Goal: Information Seeking & Learning: Learn about a topic

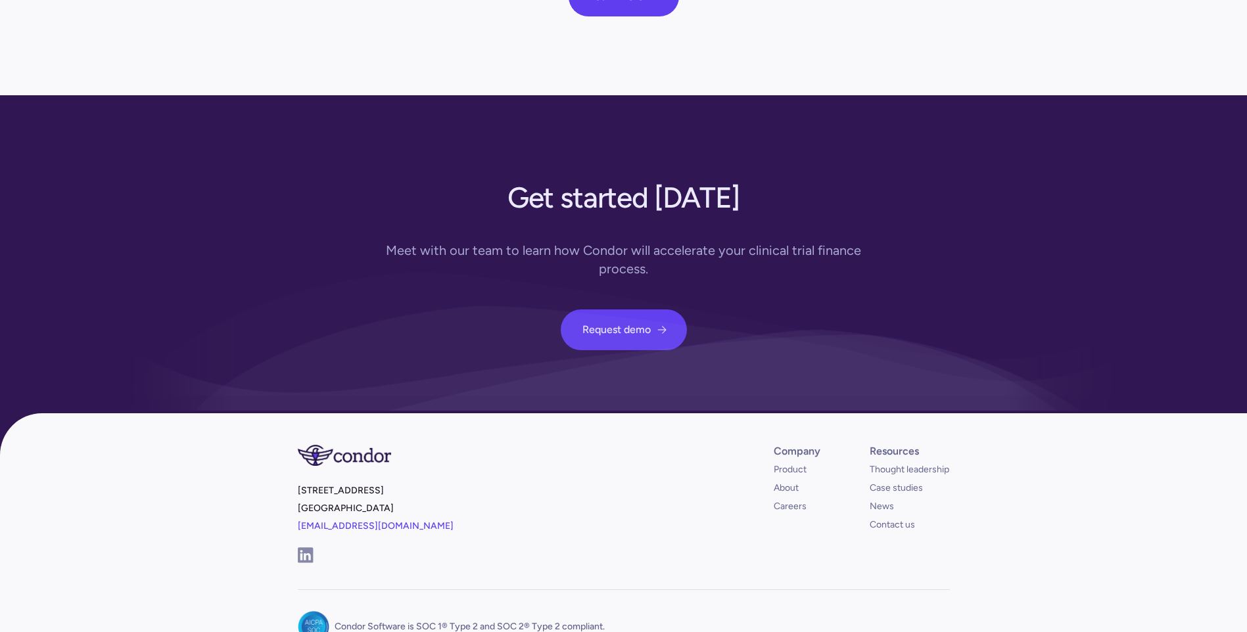
scroll to position [4694, 0]
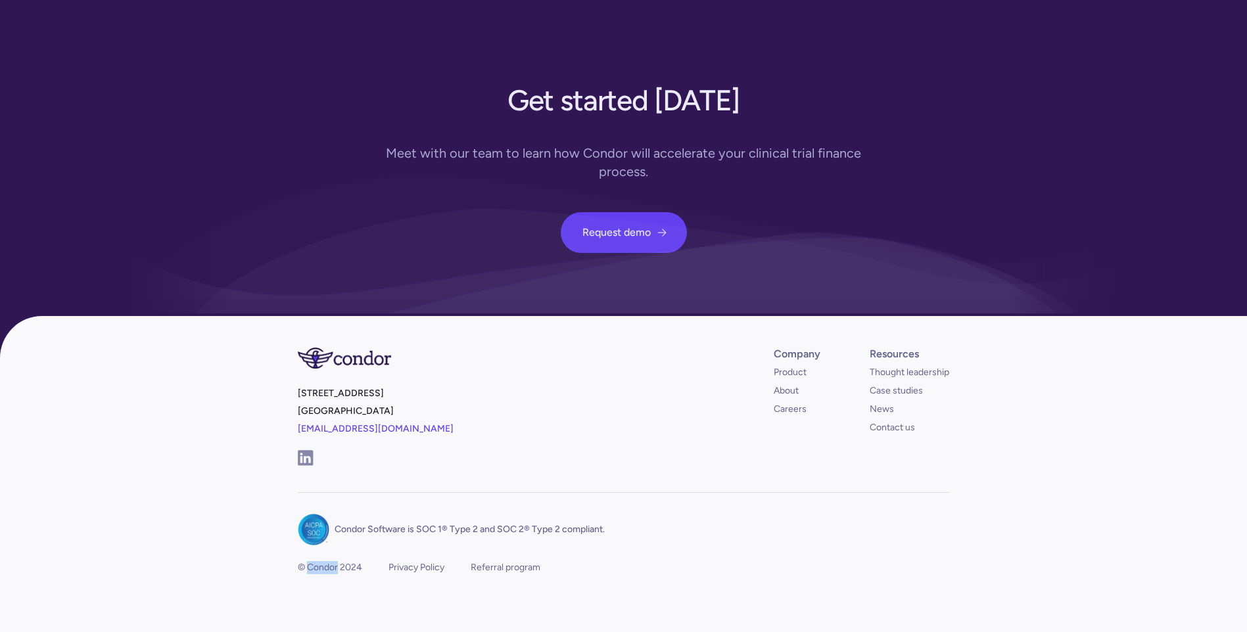
drag, startPoint x: 308, startPoint y: 542, endPoint x: 336, endPoint y: 547, distance: 28.7
click at [336, 561] on div "© Condor 2024" at bounding box center [330, 567] width 64 height 13
copy div "Condor"
copy div "Condo"
click at [789, 384] on link "About" at bounding box center [786, 390] width 25 height 13
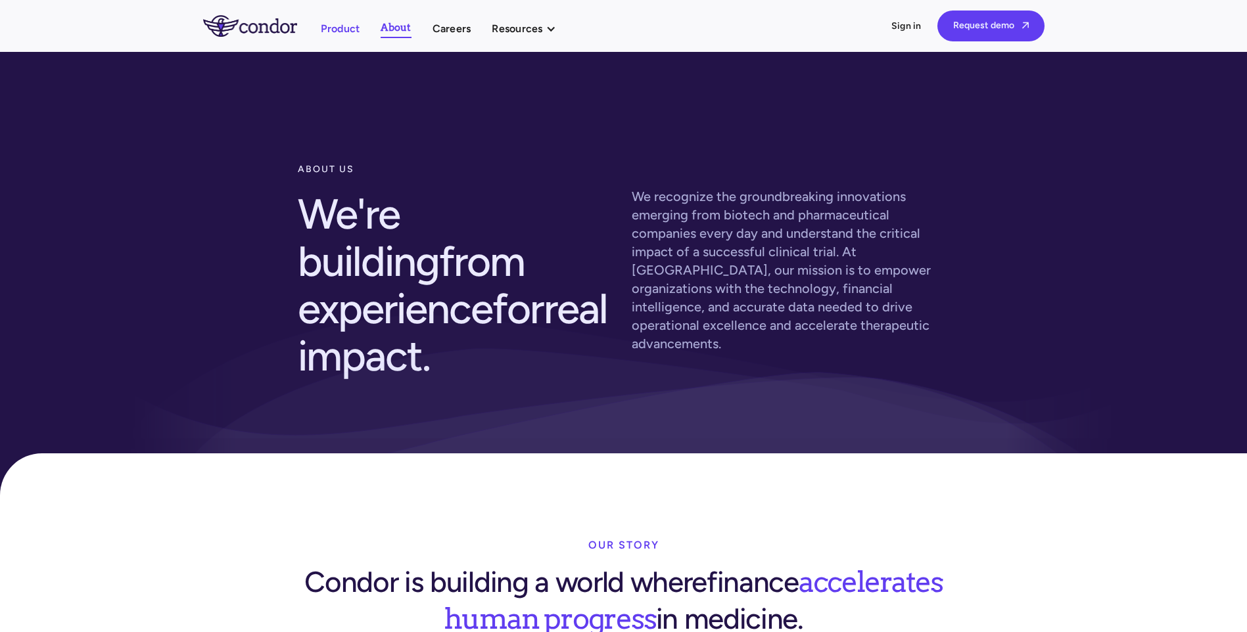
click at [344, 32] on link "Product" at bounding box center [340, 29] width 39 height 18
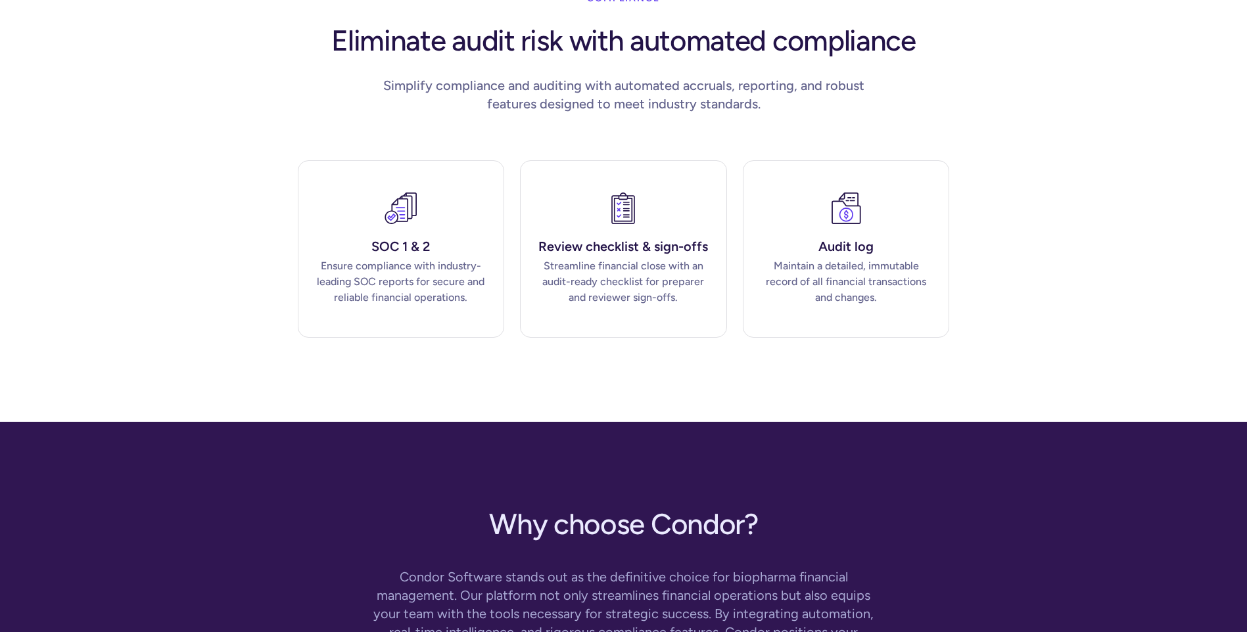
scroll to position [3791, 0]
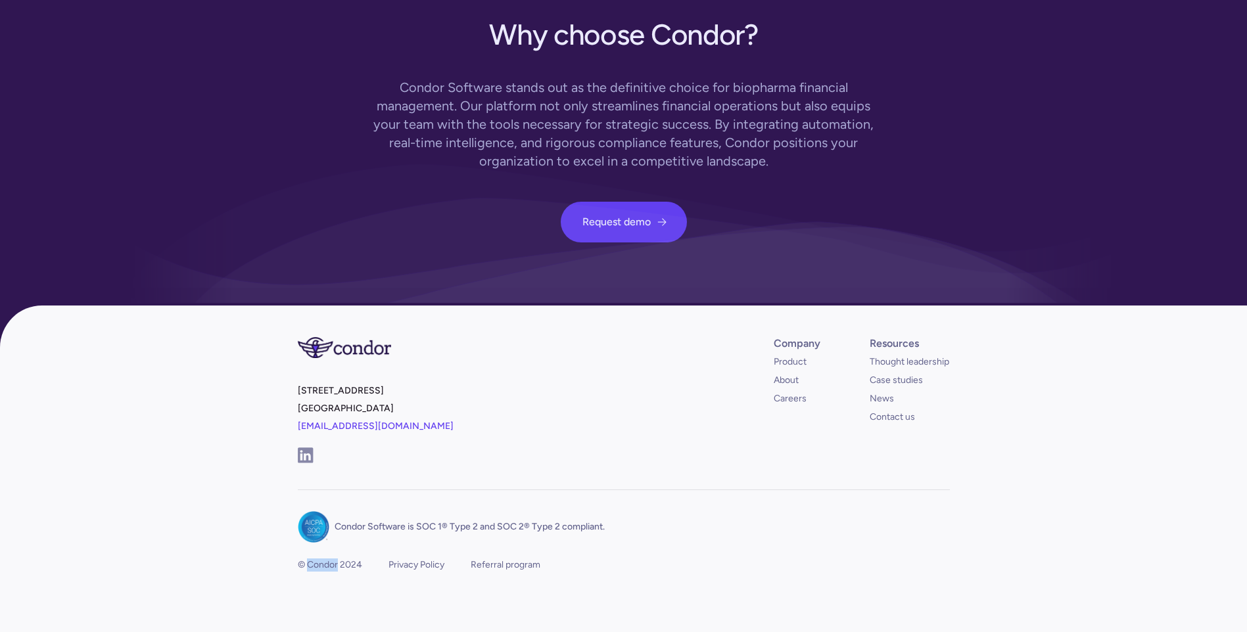
drag, startPoint x: 308, startPoint y: 544, endPoint x: 338, endPoint y: 551, distance: 31.7
click at [338, 559] on div "© Condor 2024" at bounding box center [330, 565] width 64 height 13
copy div "Condor"
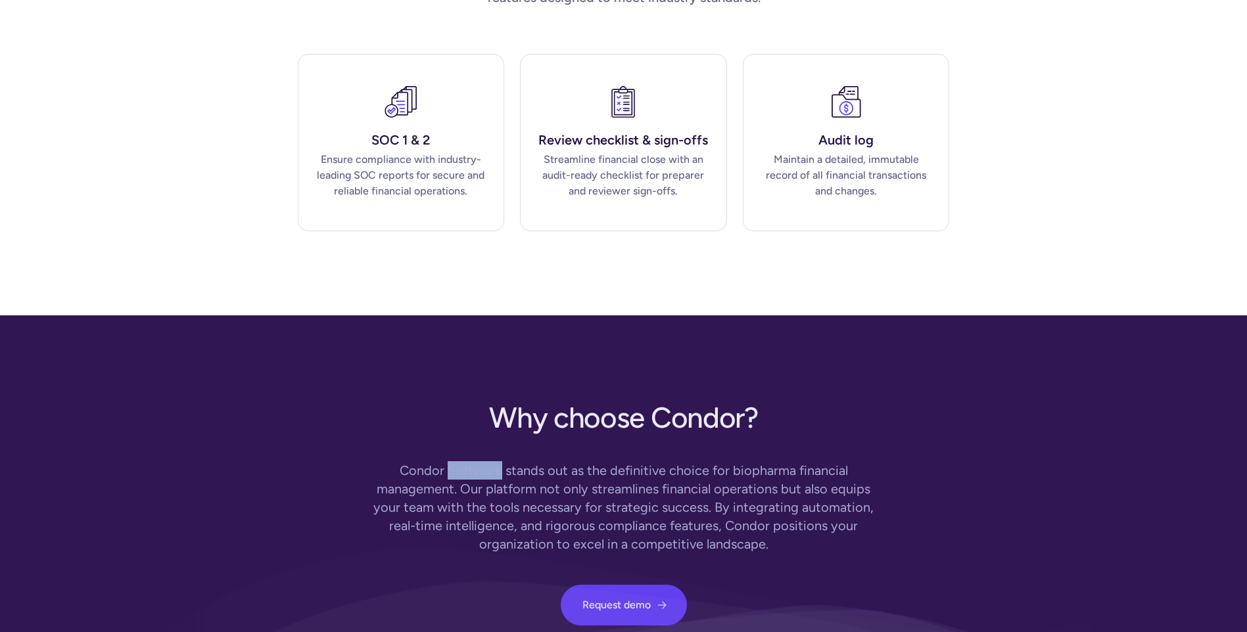
drag, startPoint x: 449, startPoint y: 455, endPoint x: 502, endPoint y: 457, distance: 53.3
click at [502, 461] on div "Condor Software stands out as the definitive choice for biopharma financial man…" at bounding box center [623, 507] width 505 height 92
copy div "Software"
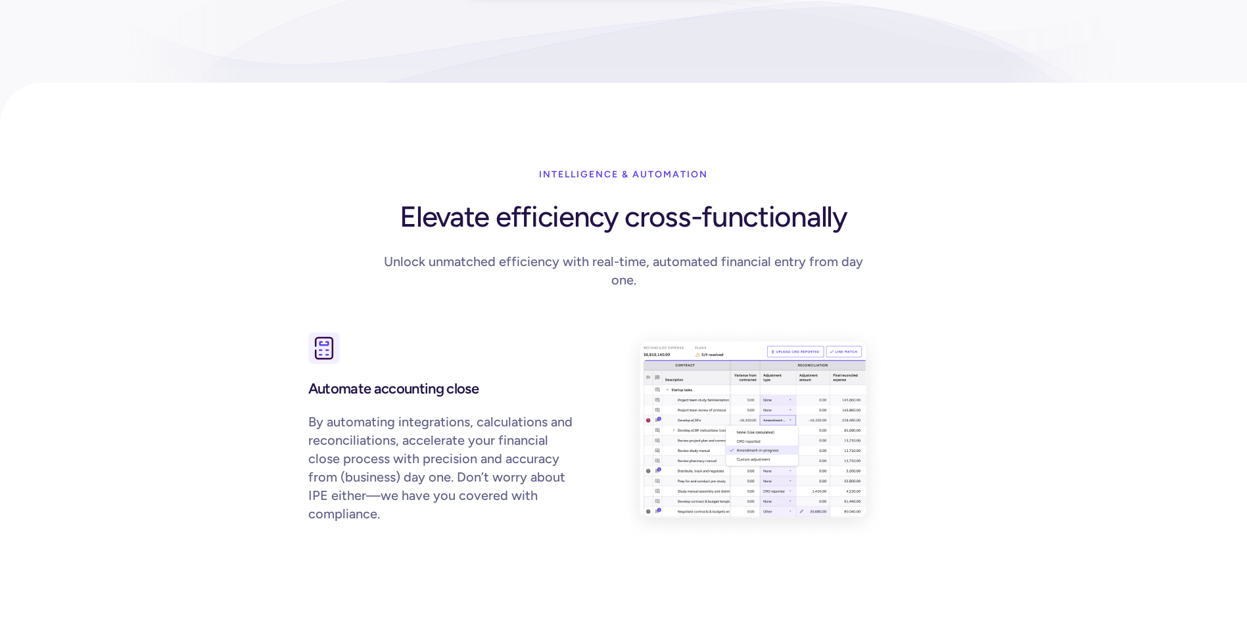
scroll to position [0, 0]
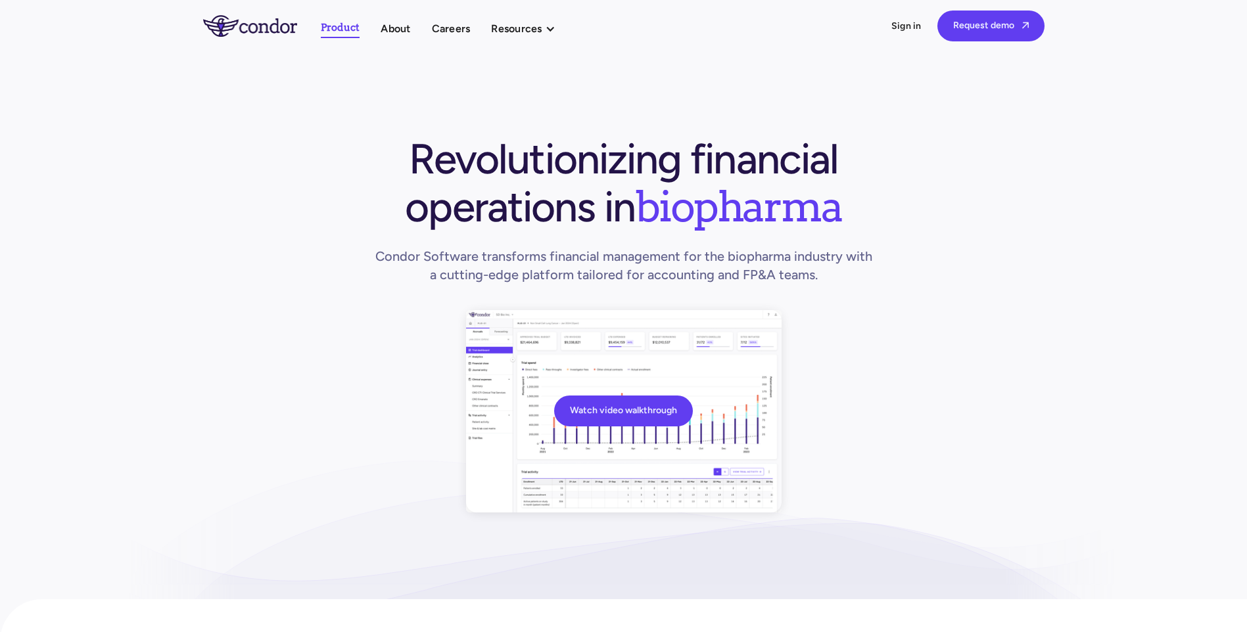
click at [277, 25] on img "home" at bounding box center [250, 25] width 94 height 21
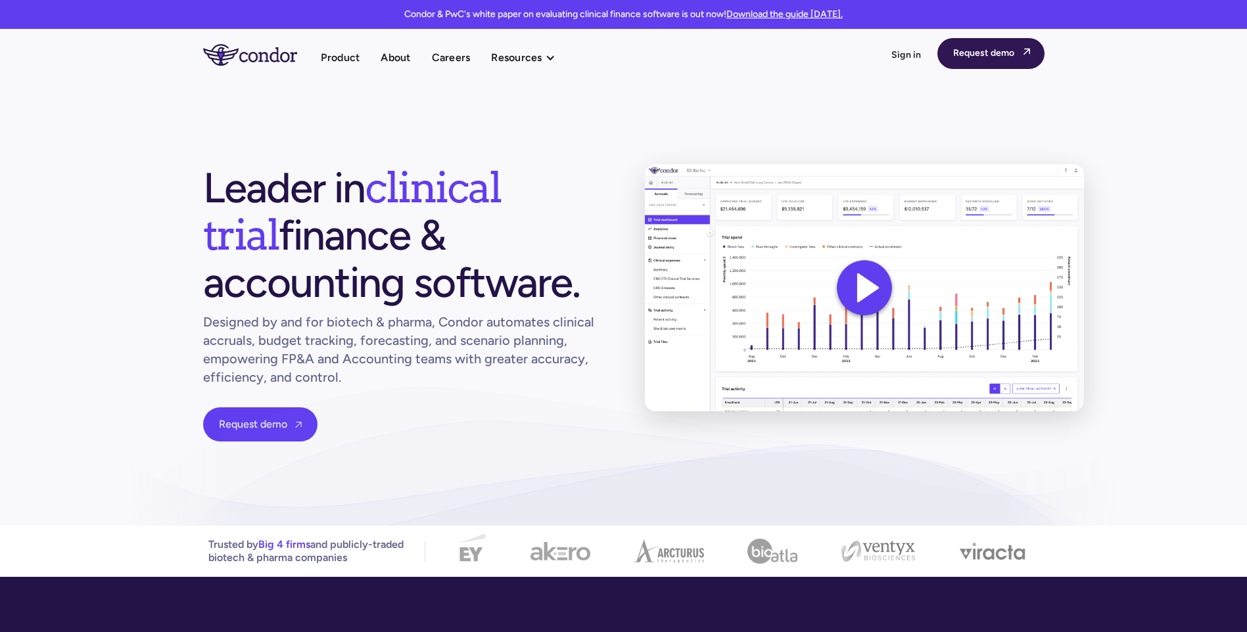
click at [999, 57] on link "Request demo " at bounding box center [990, 53] width 107 height 31
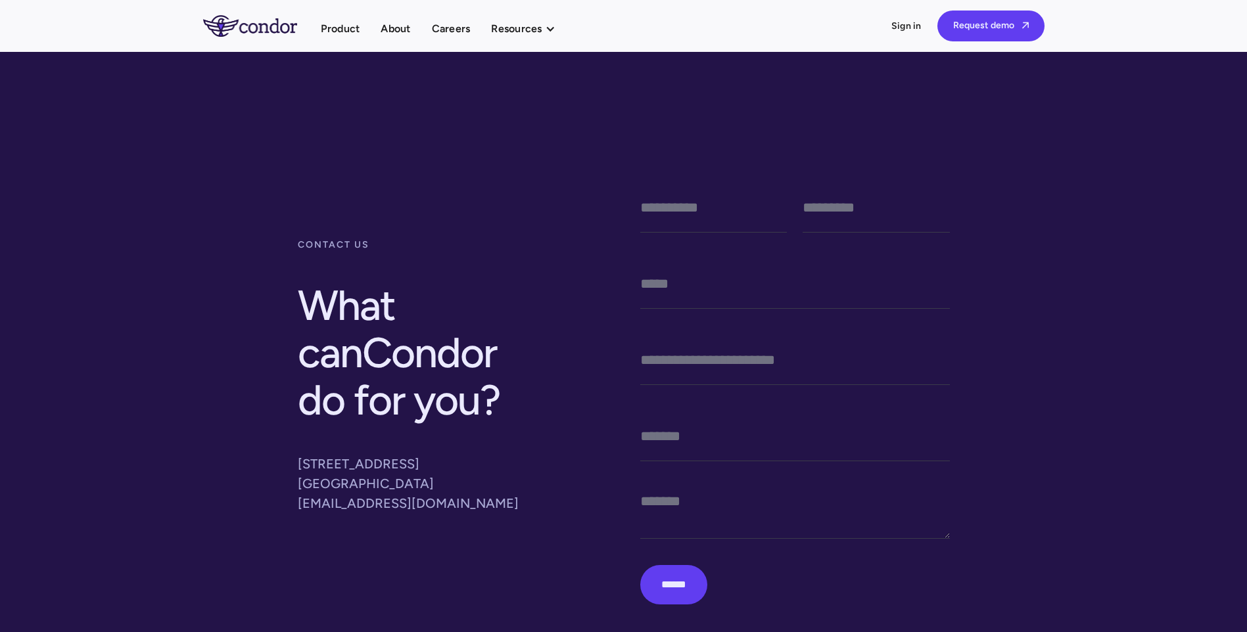
drag, startPoint x: 290, startPoint y: 461, endPoint x: 427, endPoint y: 480, distance: 137.9
click at [427, 480] on div "contact us What can Condor do for you ? [STREET_ADDRESS] [EMAIL_ADDRESS][DOMAIN…" at bounding box center [623, 398] width 673 height 484
click at [394, 28] on link "About" at bounding box center [396, 29] width 30 height 18
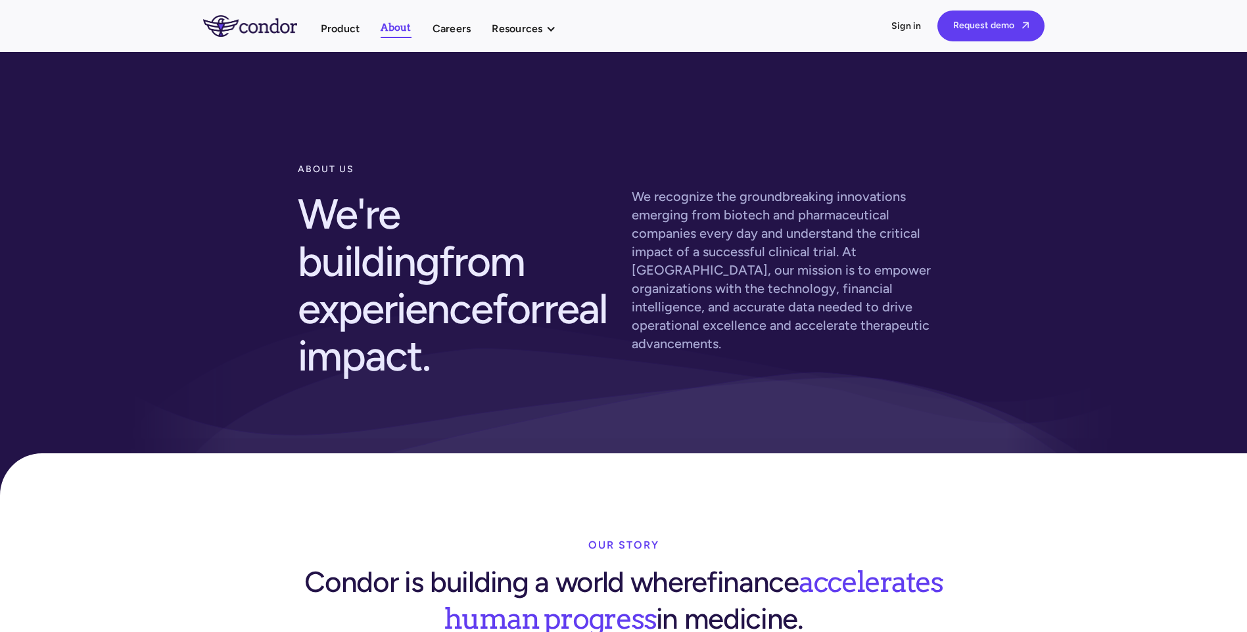
click at [238, 26] on img "home" at bounding box center [250, 25] width 94 height 21
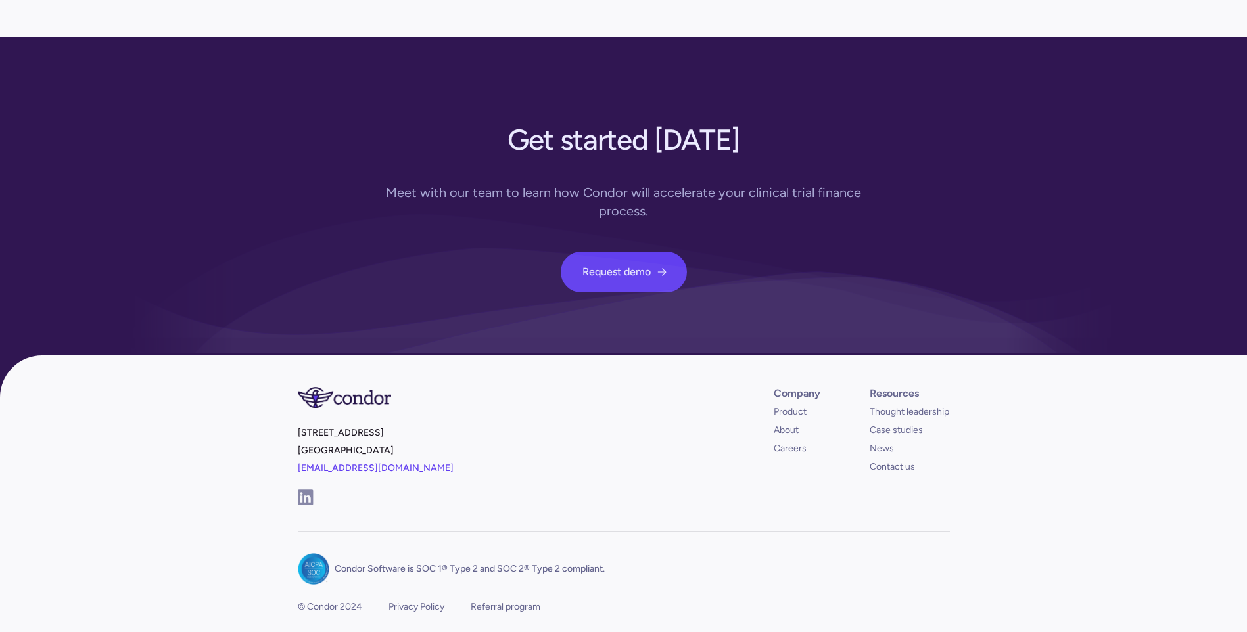
scroll to position [4694, 0]
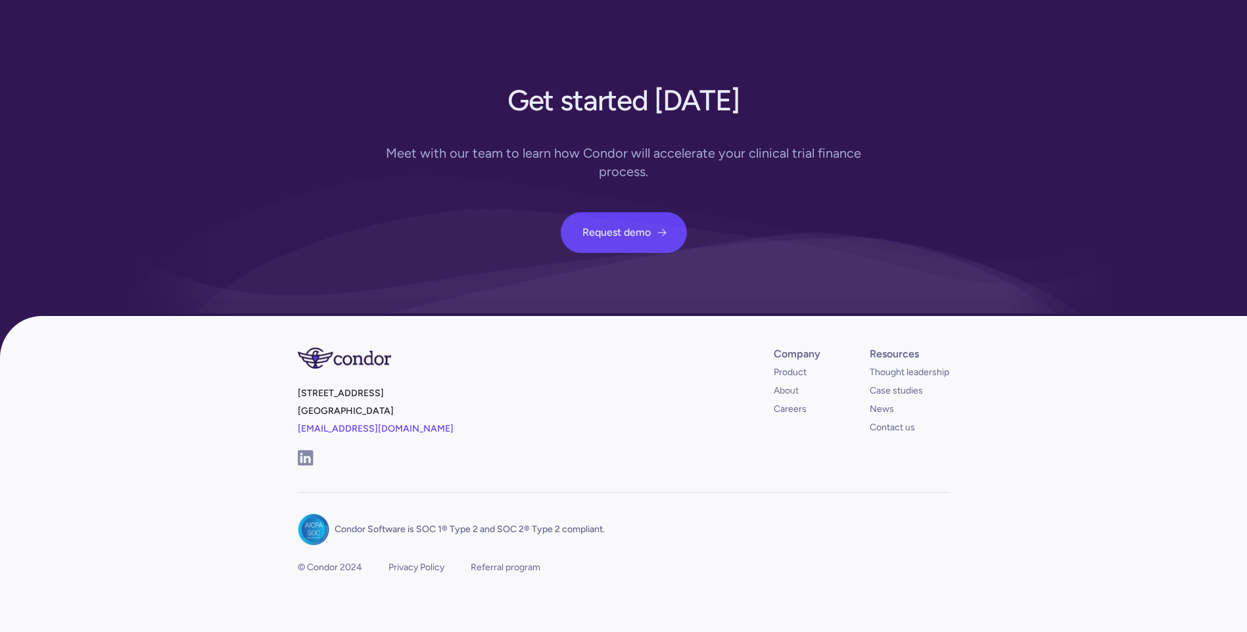
click at [792, 384] on link "About" at bounding box center [786, 390] width 25 height 13
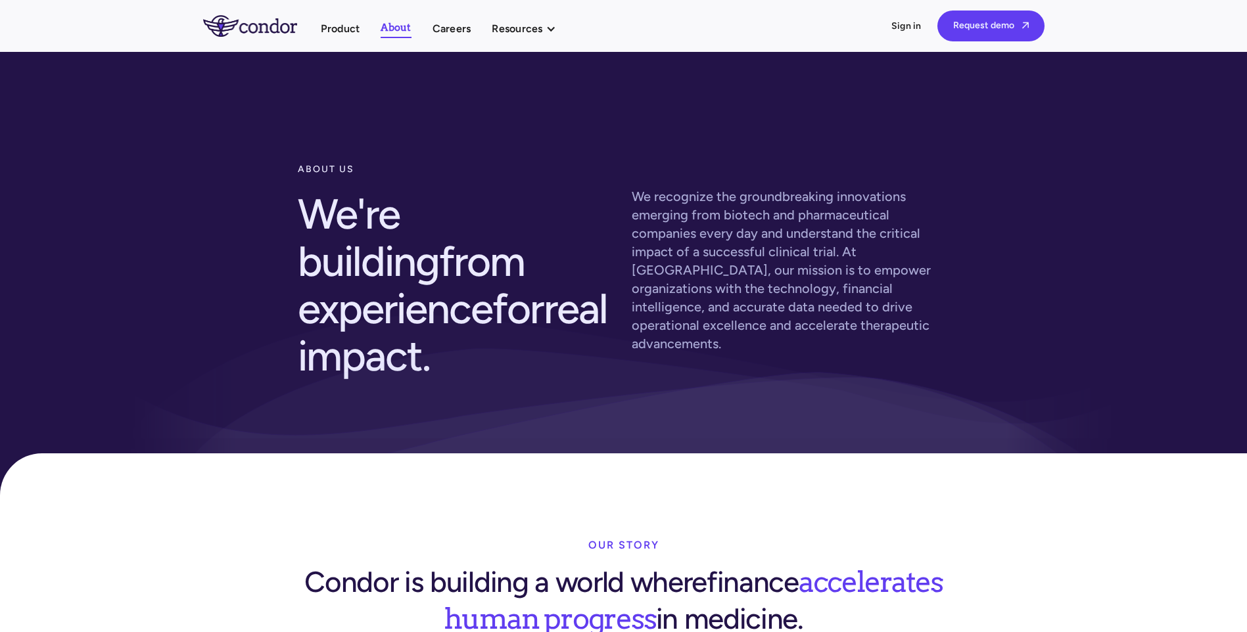
click at [248, 19] on img "home" at bounding box center [250, 25] width 94 height 21
